Goal: Task Accomplishment & Management: Use online tool/utility

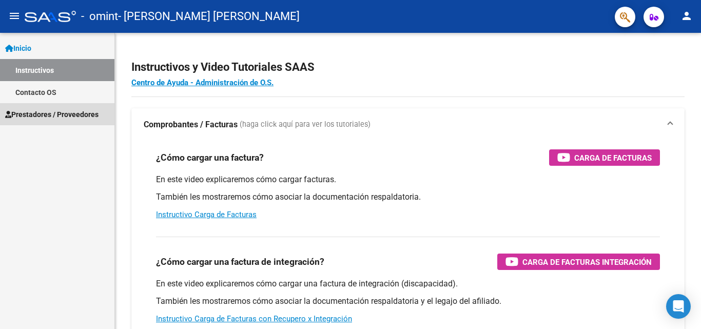
click at [70, 118] on span "Prestadores / Proveedores" at bounding box center [51, 114] width 93 height 11
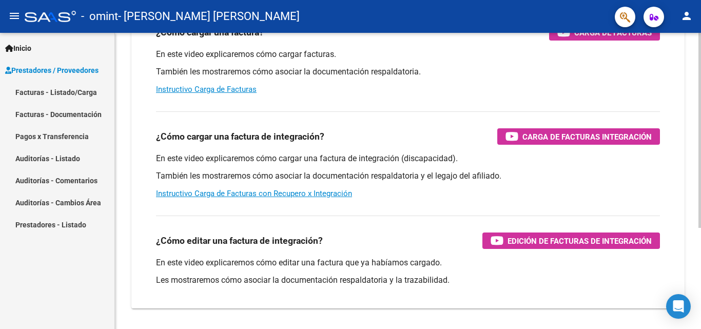
scroll to position [154, 0]
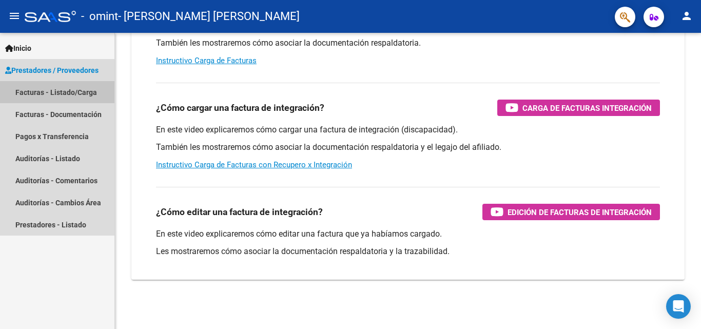
click at [50, 93] on link "Facturas - Listado/Carga" at bounding box center [57, 92] width 114 height 22
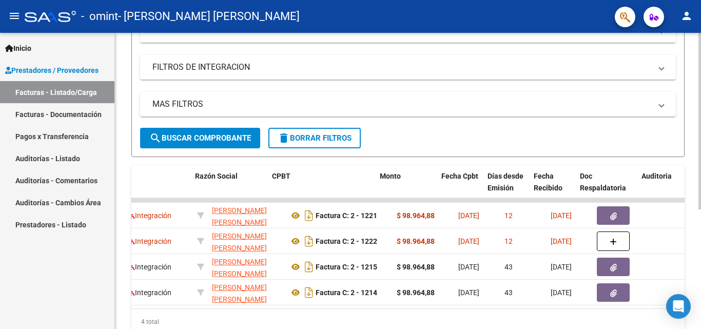
scroll to position [0, 232]
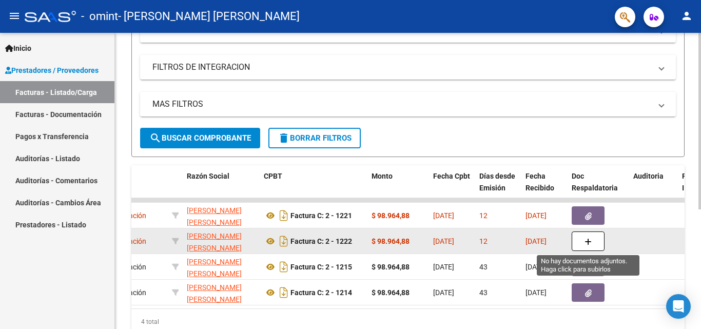
click at [585, 244] on icon "button" at bounding box center [588, 242] width 7 height 8
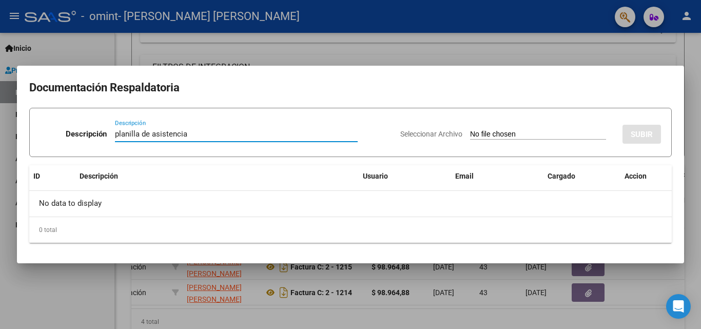
type input "planilla de asistencia"
click at [400, 131] on span "Seleccionar Archivo" at bounding box center [431, 134] width 62 height 8
click at [470, 131] on input "Seleccionar Archivo" at bounding box center [538, 135] width 136 height 10
type input "C:\fakepath\planilla de asistencia [PERSON_NAME] agosto.pdf"
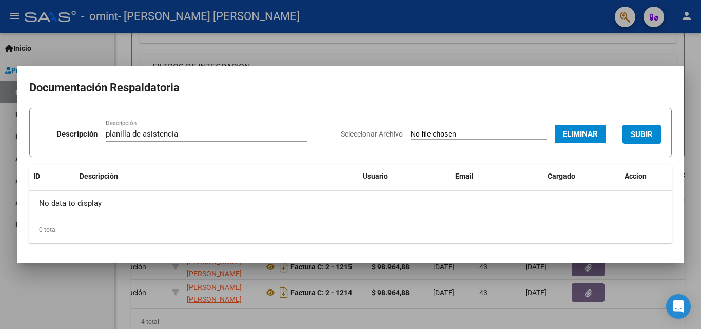
click at [640, 139] on span "SUBIR" at bounding box center [642, 134] width 22 height 9
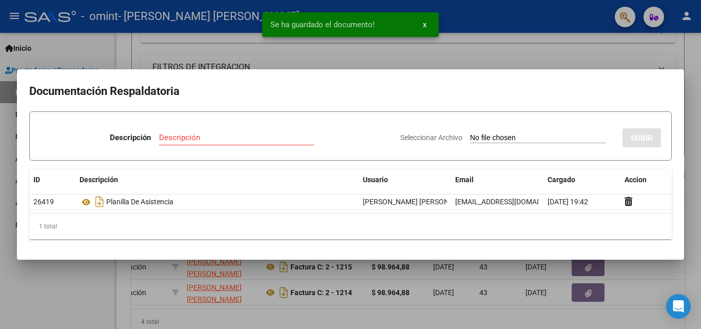
click at [510, 45] on div at bounding box center [350, 164] width 701 height 329
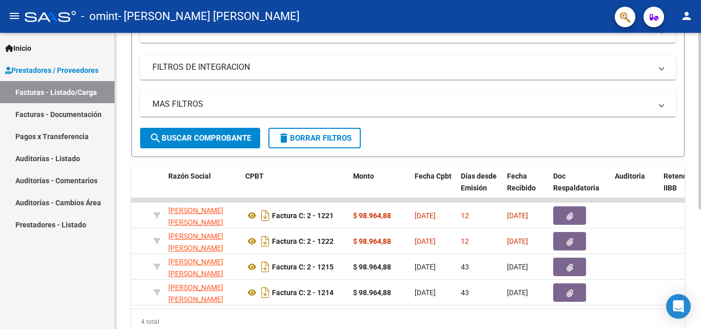
scroll to position [0, 293]
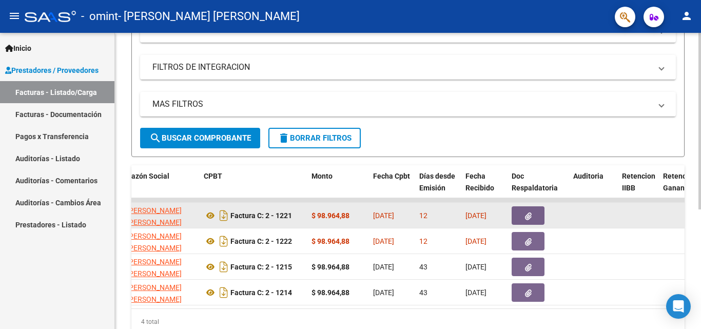
click at [531, 220] on icon "button" at bounding box center [528, 216] width 7 height 8
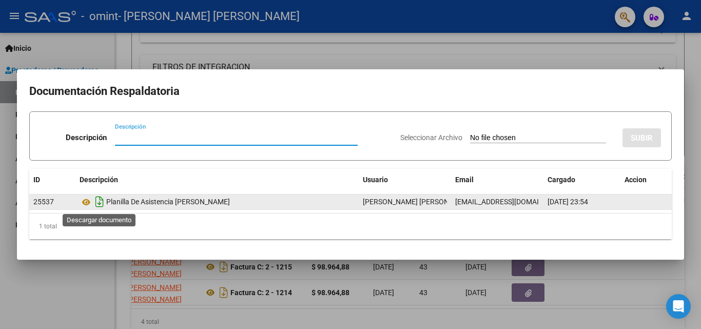
click at [99, 205] on icon "Descargar documento" at bounding box center [99, 201] width 13 height 16
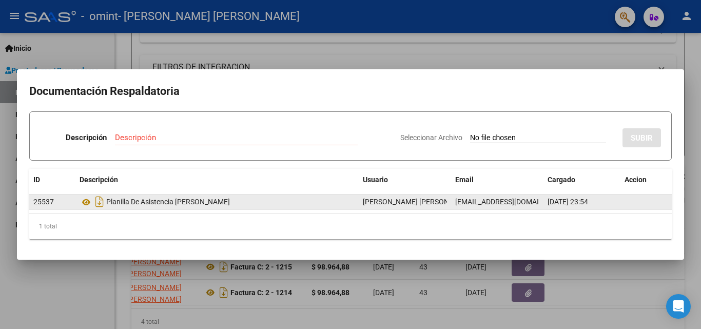
click at [593, 65] on div at bounding box center [350, 164] width 701 height 329
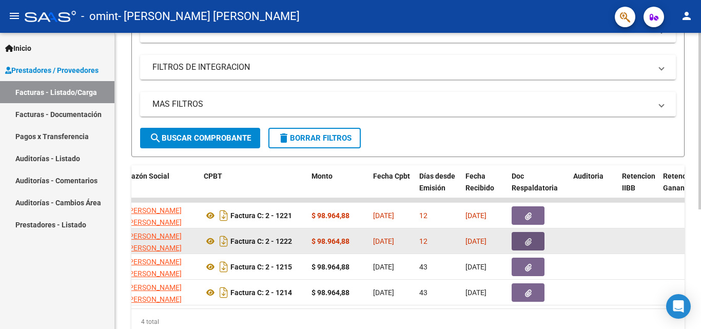
click at [529, 241] on icon "button" at bounding box center [528, 242] width 7 height 8
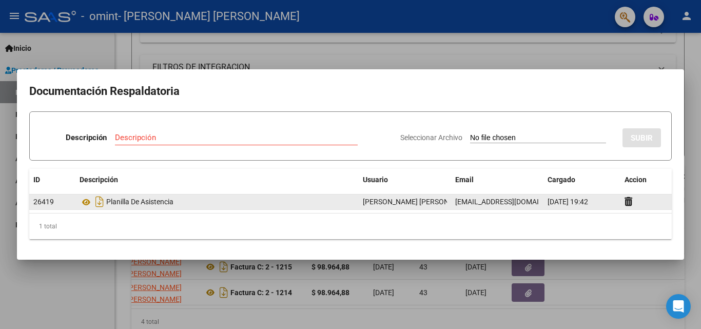
click at [118, 205] on div "Planilla De Asistencia" at bounding box center [217, 201] width 275 height 16
click at [99, 205] on icon "Descargar documento" at bounding box center [99, 201] width 13 height 16
click at [385, 47] on div at bounding box center [350, 164] width 701 height 329
